Goal: Navigation & Orientation: Find specific page/section

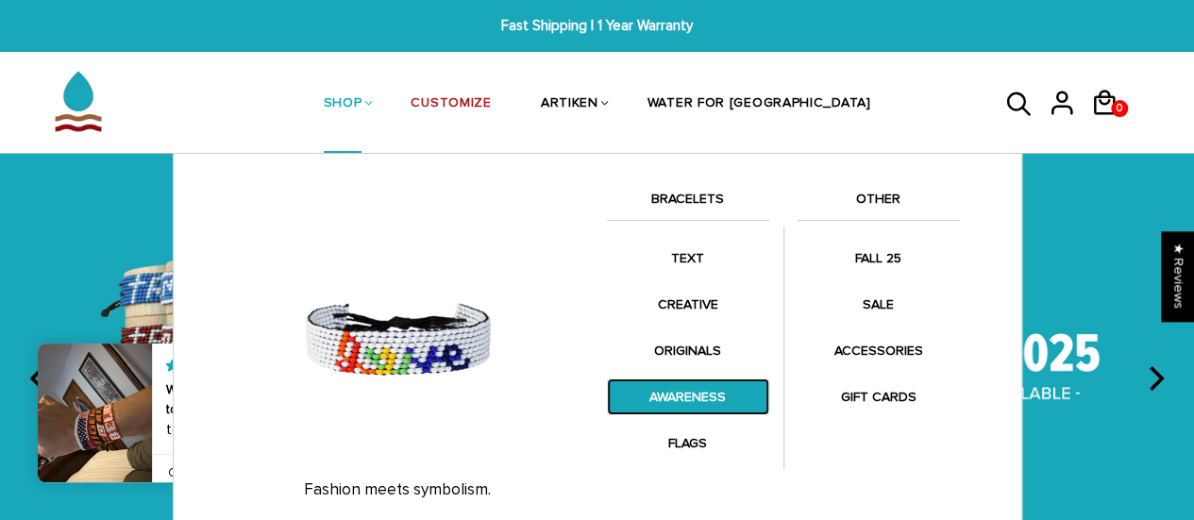
click at [679, 391] on link "AWARENESS" at bounding box center [688, 396] width 162 height 37
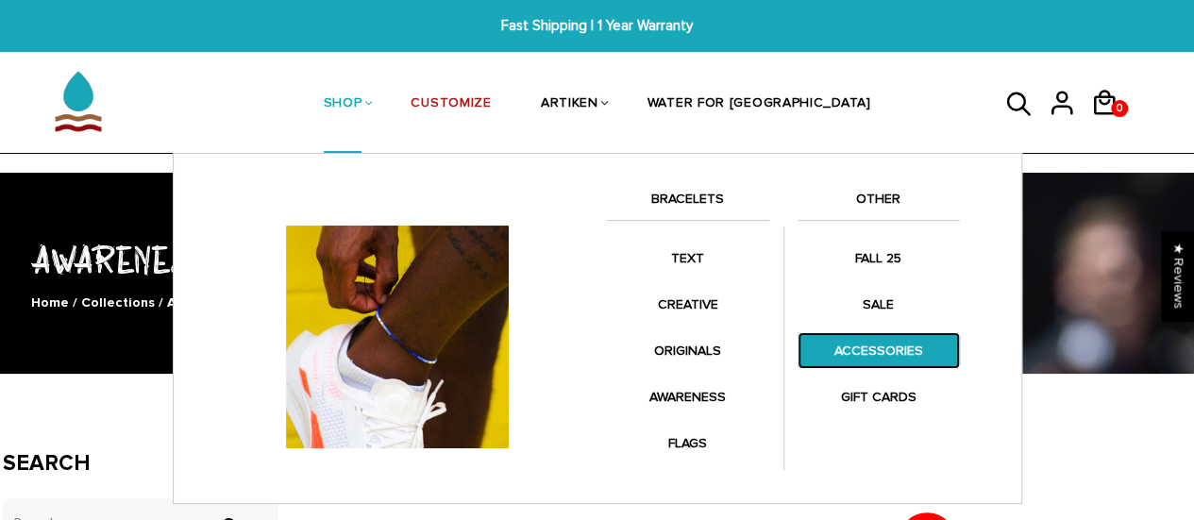
click at [865, 356] on link "ACCESSORIES" at bounding box center [878, 350] width 162 height 37
